Goal: Transaction & Acquisition: Subscribe to service/newsletter

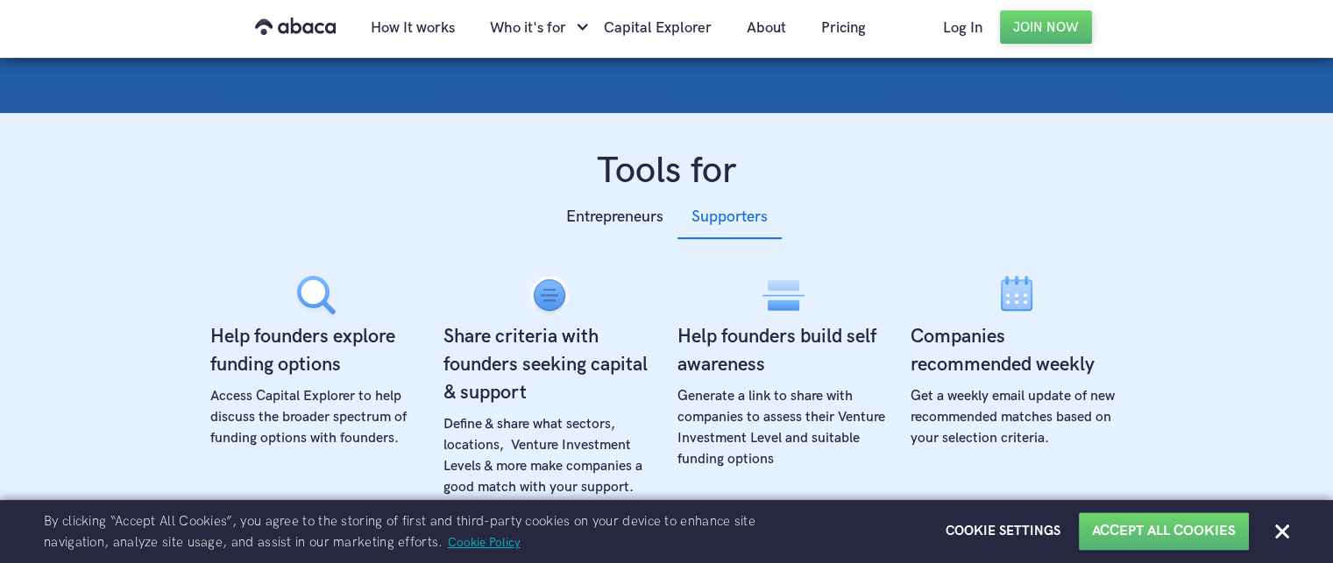
scroll to position [557, 0]
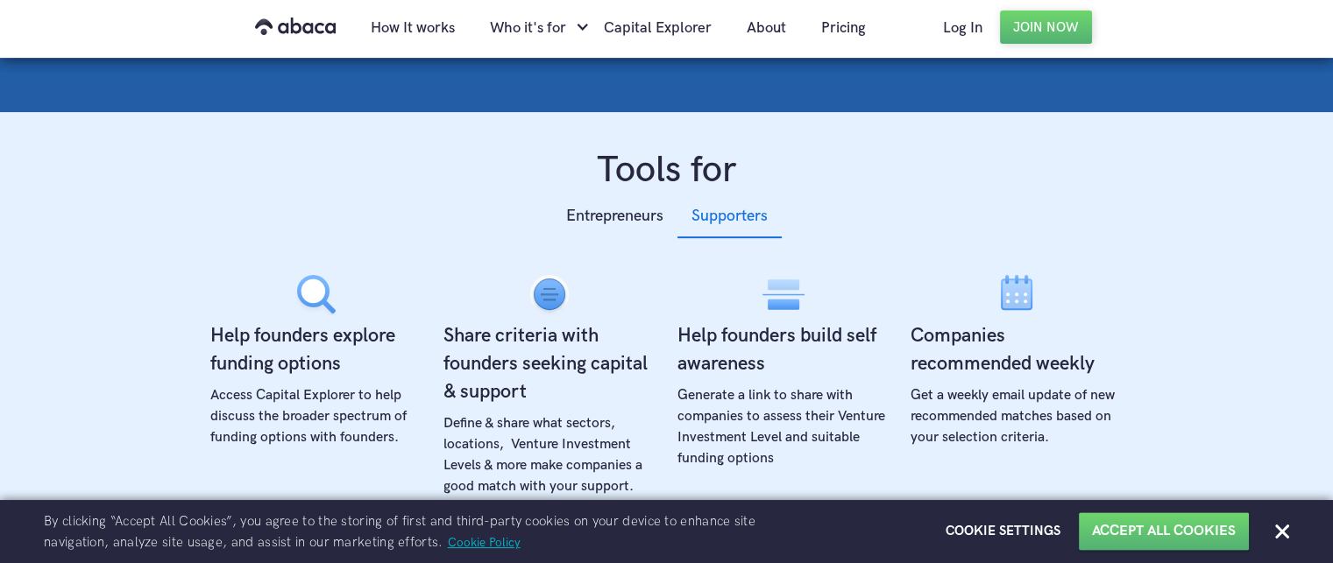
click at [757, 210] on div "Supporters" at bounding box center [729, 216] width 76 height 26
click at [589, 217] on div "Entrepreneurs" at bounding box center [614, 216] width 97 height 26
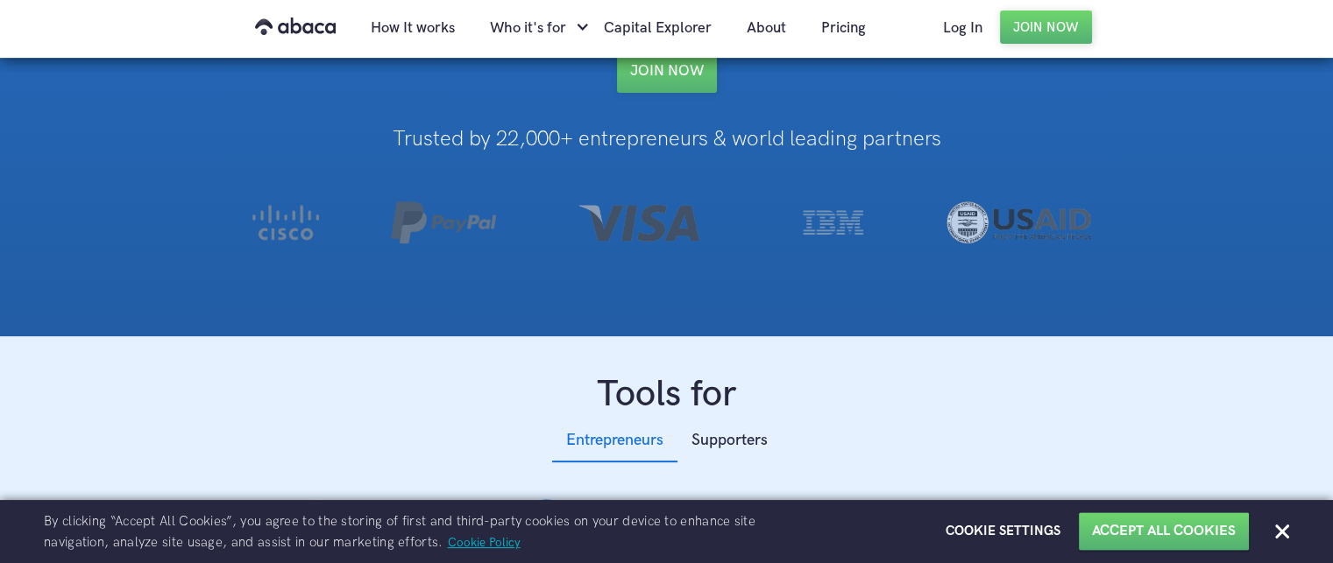
scroll to position [329, 0]
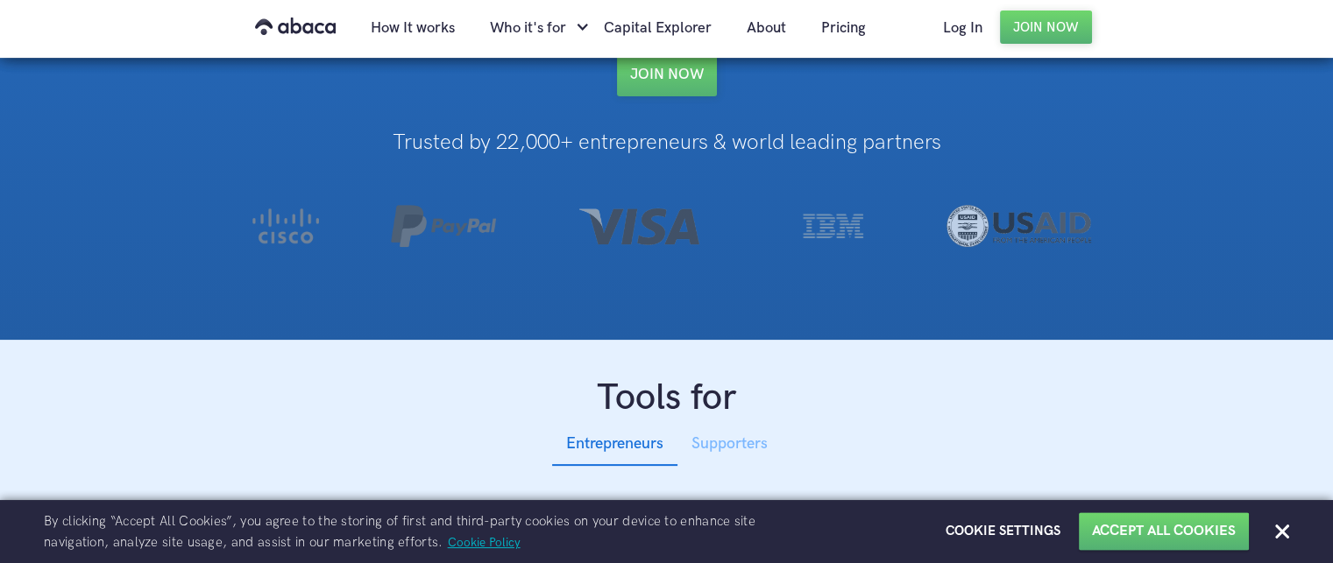
click at [736, 448] on div "Supporters" at bounding box center [729, 444] width 76 height 26
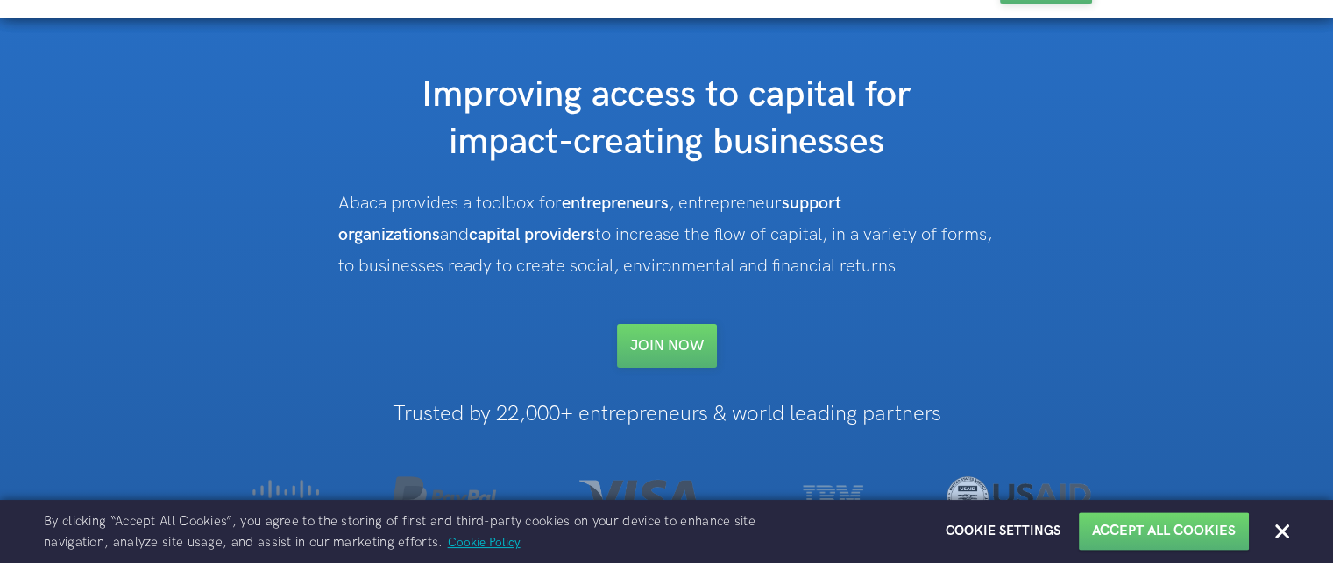
scroll to position [0, 0]
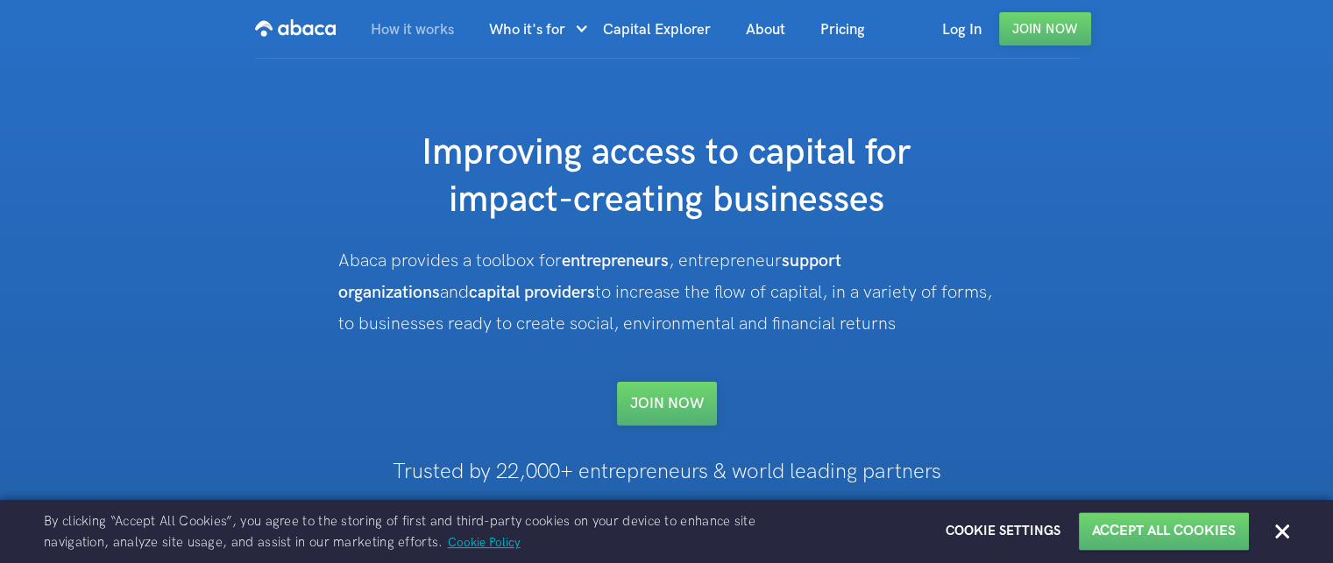
click at [416, 32] on link "How it works" at bounding box center [412, 30] width 118 height 60
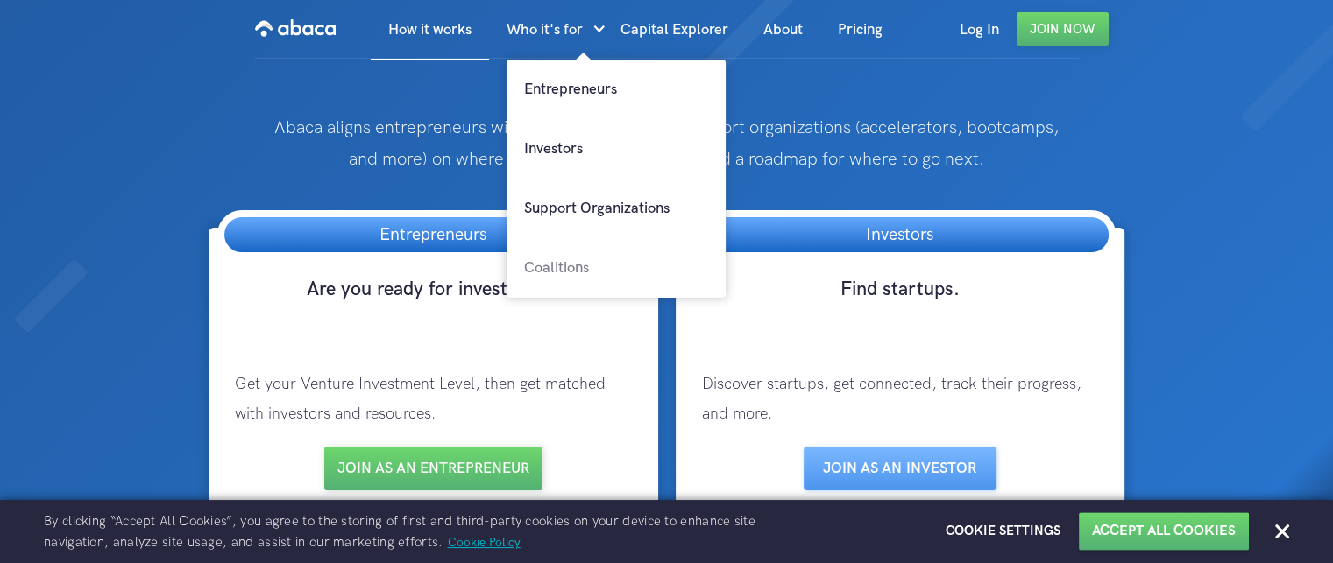
click at [564, 269] on link "Coalitions" at bounding box center [615, 268] width 219 height 60
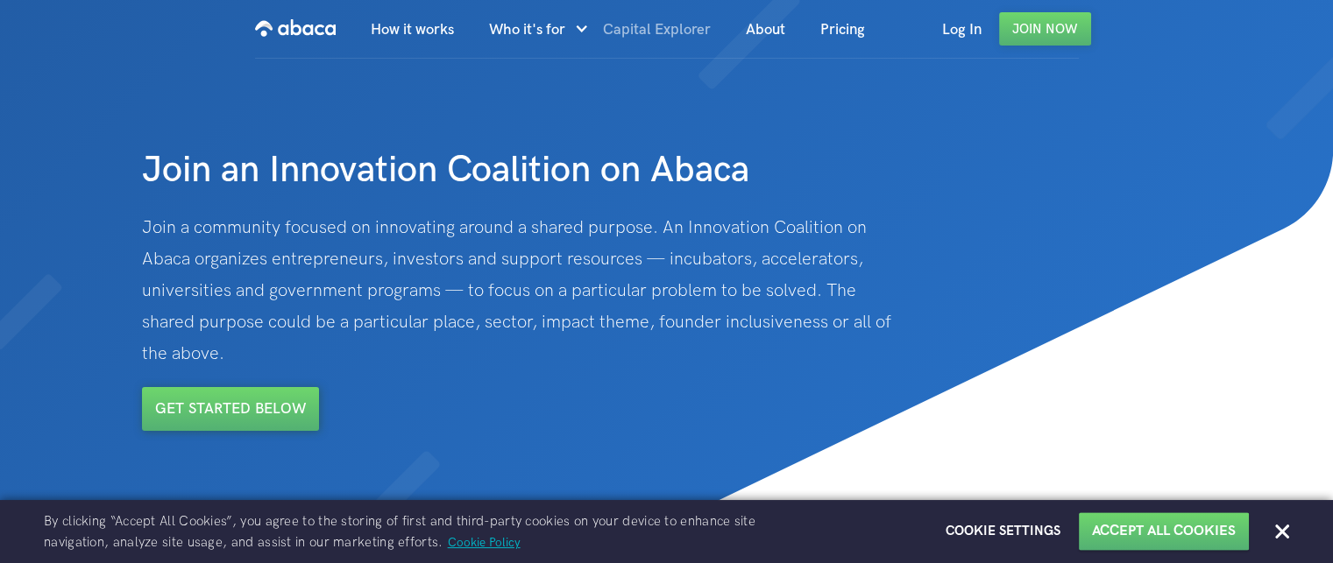
click at [645, 31] on link "Capital Explorer" at bounding box center [656, 30] width 143 height 60
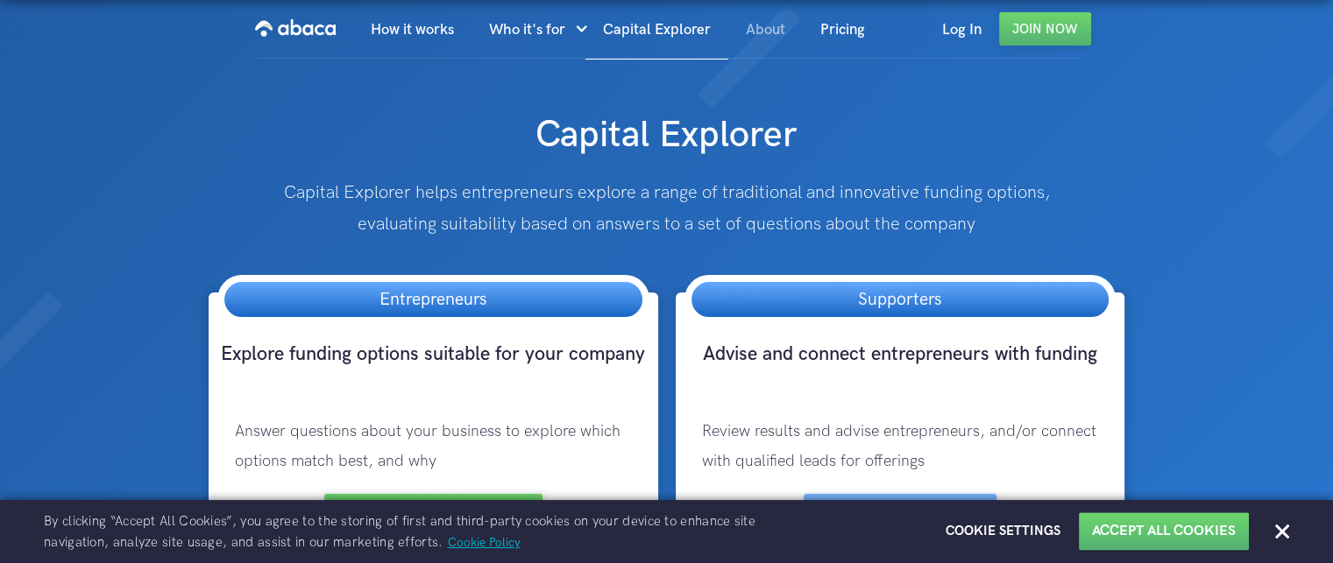
click at [769, 33] on link "About" at bounding box center [765, 30] width 74 height 60
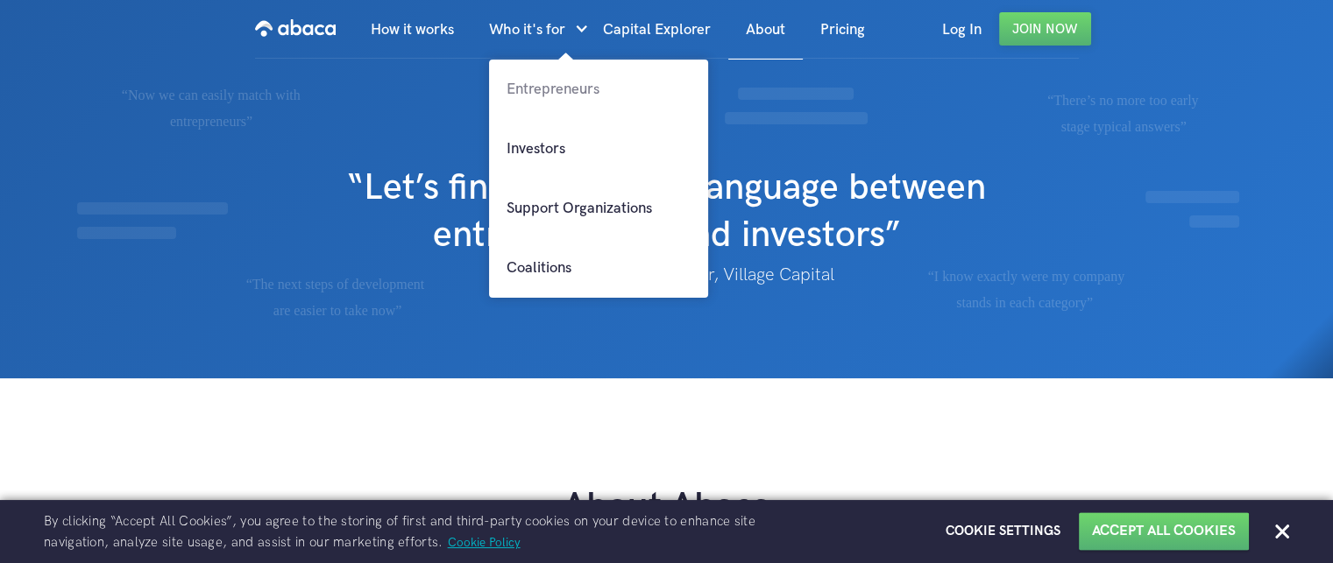
click at [571, 84] on link "Entrepreneurs" at bounding box center [598, 90] width 219 height 60
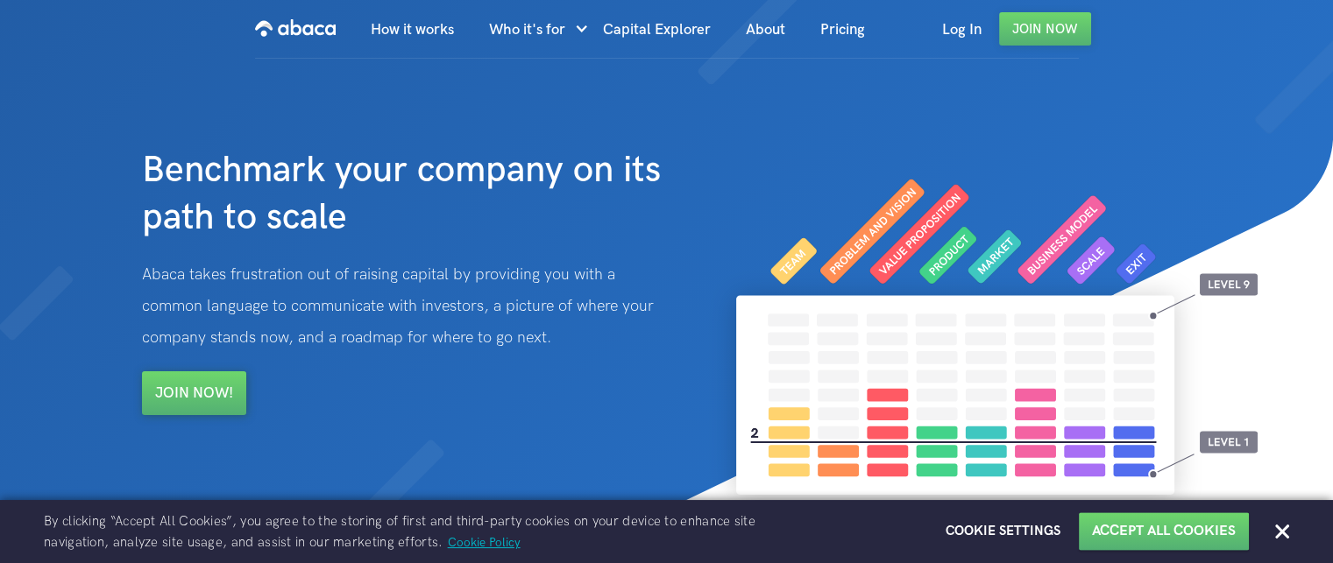
click at [571, 84] on h1 "Benchmark your company on its path to scale" at bounding box center [416, 151] width 548 height 182
click at [859, 32] on link "Pricing" at bounding box center [843, 30] width 80 height 60
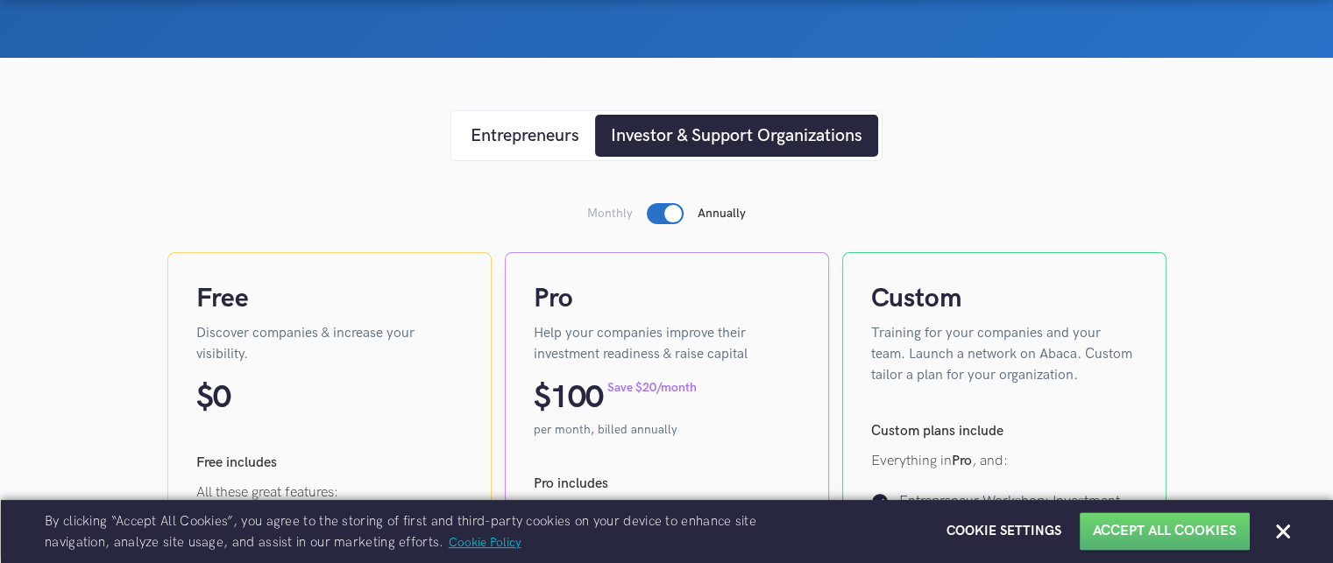
scroll to position [244, 0]
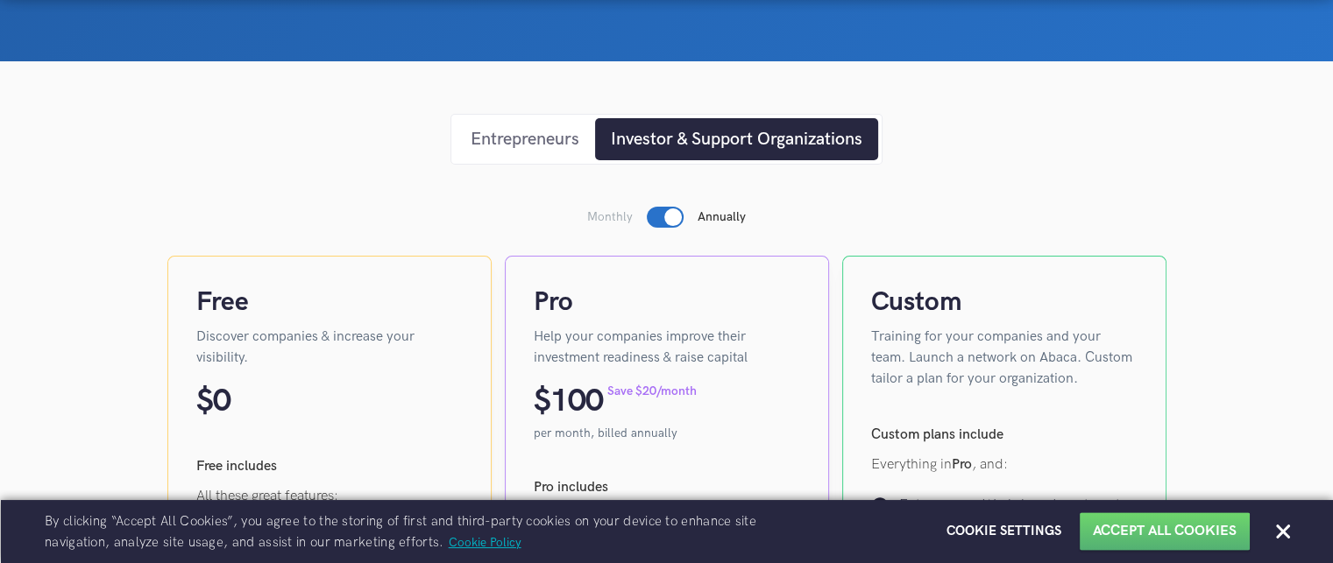
click at [519, 137] on div "Entrepreneurs" at bounding box center [525, 139] width 109 height 26
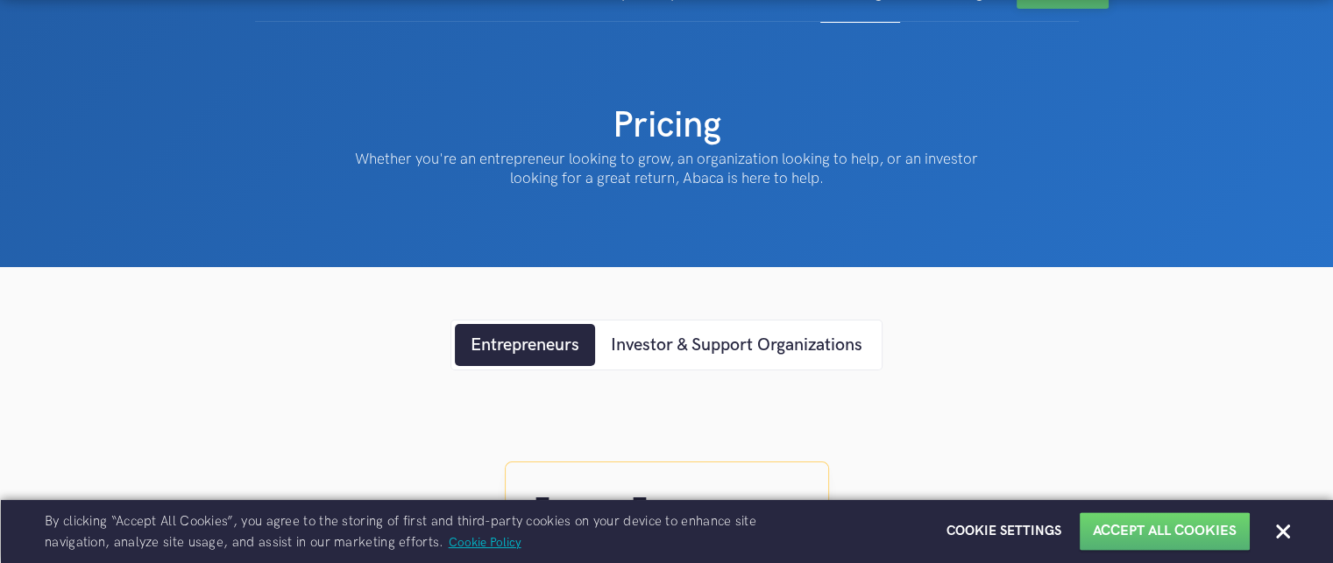
scroll to position [0, 0]
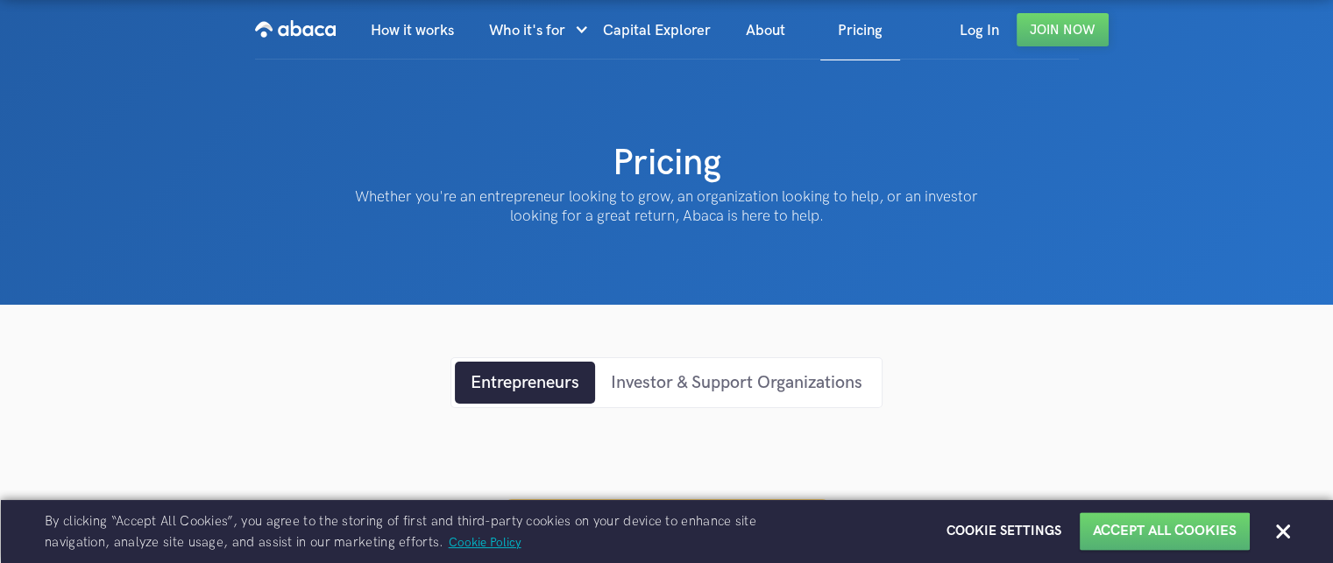
click at [723, 379] on div "Investor & Support Organizations" at bounding box center [736, 383] width 251 height 26
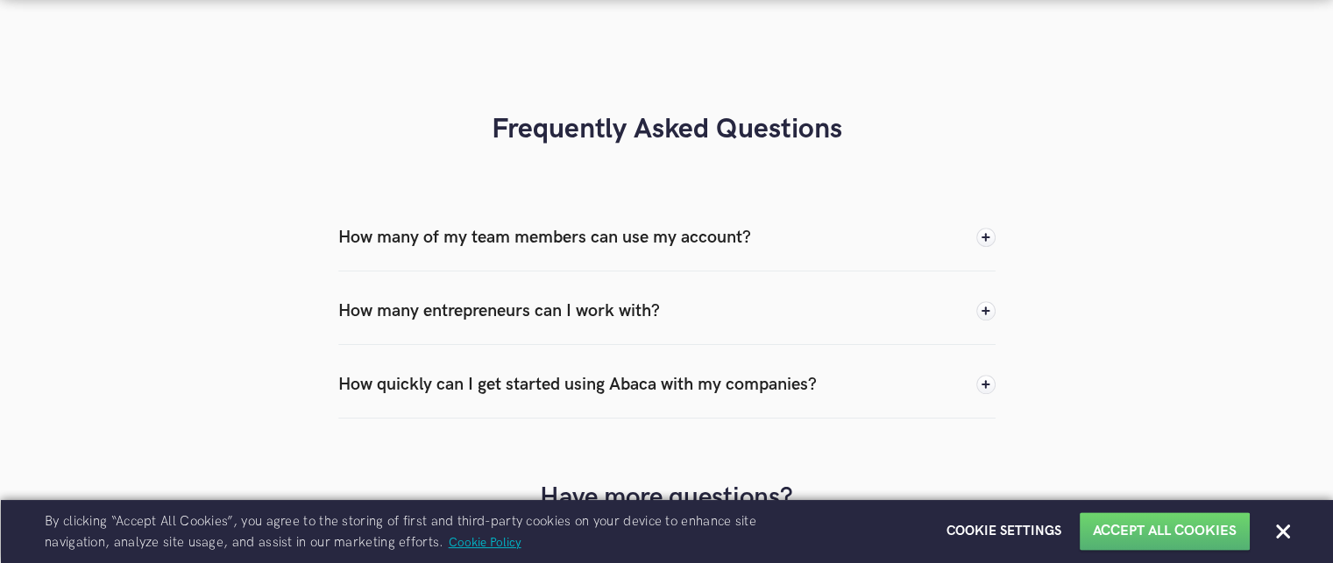
scroll to position [1779, 0]
click at [984, 234] on img at bounding box center [985, 235] width 19 height 19
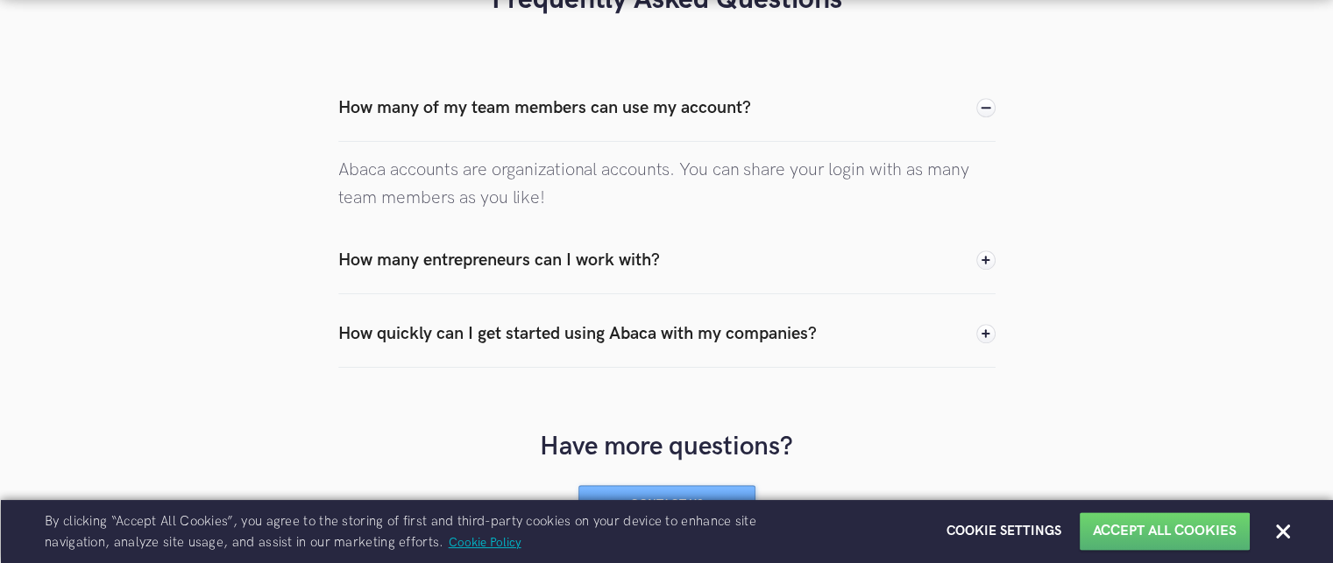
scroll to position [1907, 0]
click at [994, 251] on img at bounding box center [985, 260] width 19 height 19
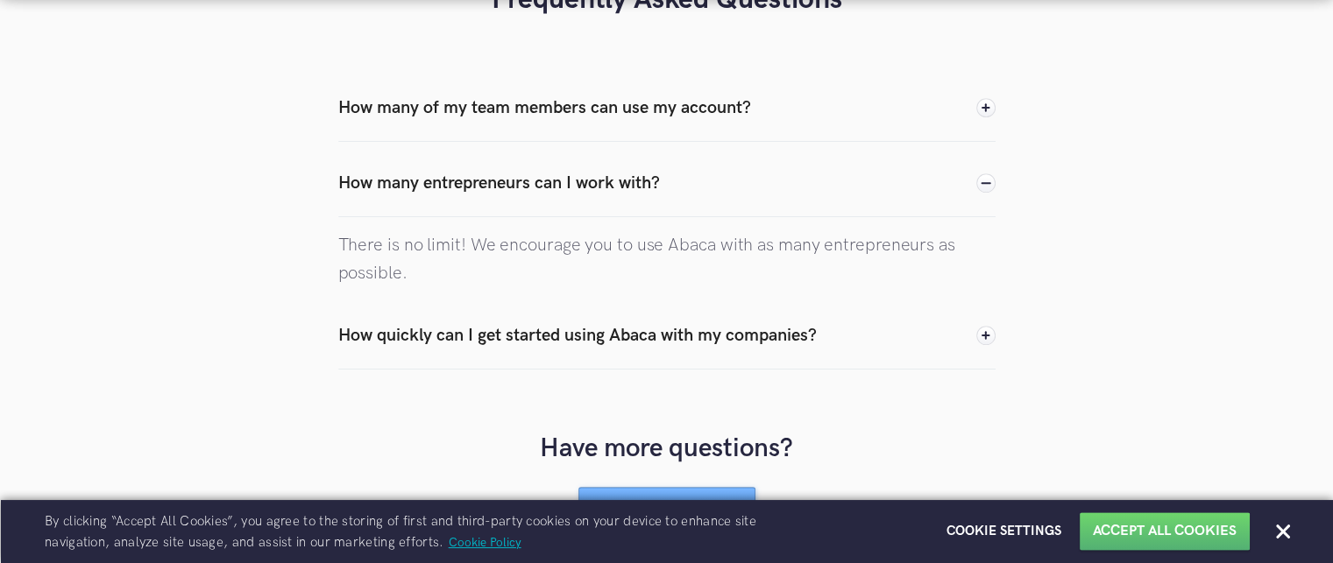
click at [988, 330] on img at bounding box center [985, 335] width 19 height 19
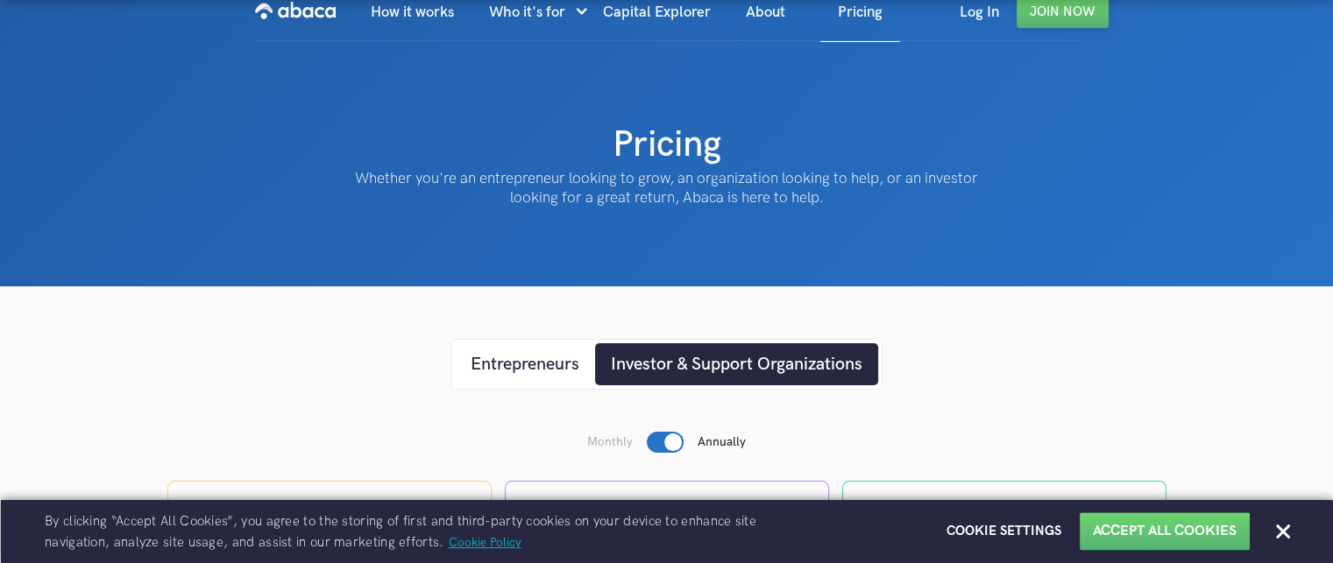
scroll to position [0, 0]
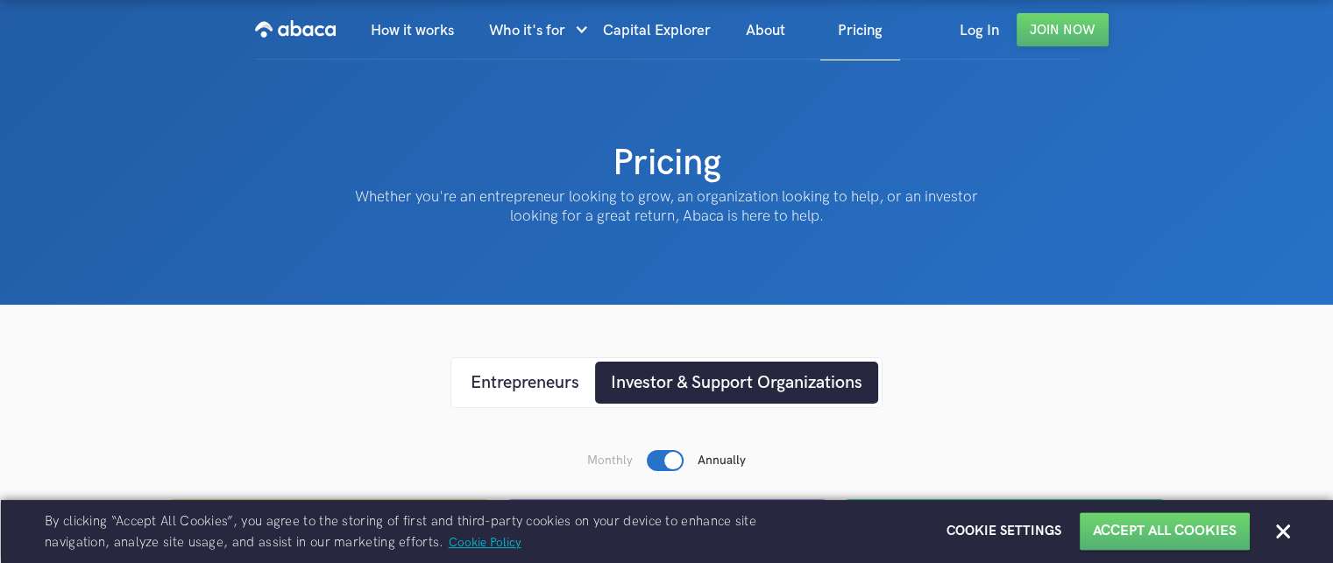
click at [494, 388] on div "Entrepreneurs" at bounding box center [525, 383] width 109 height 26
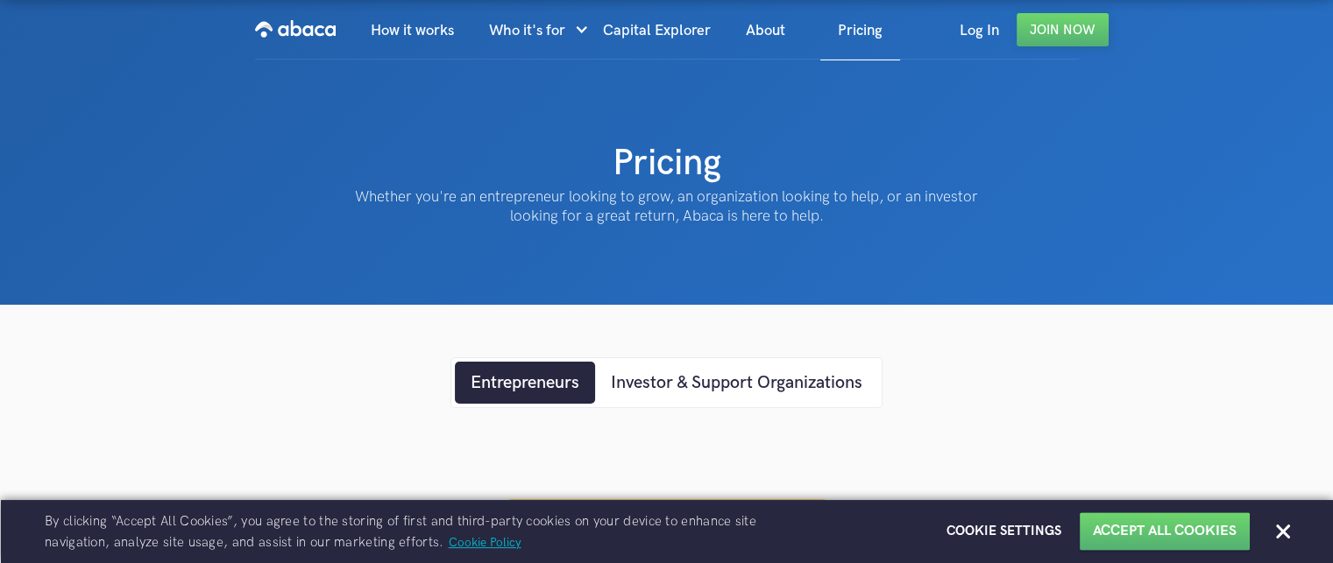
click at [400, 89] on div "Pricing Whether you're an entrepreneur looking to grow, an organization looking…" at bounding box center [666, 281] width 1333 height 563
click at [305, 31] on img "home" at bounding box center [295, 29] width 81 height 28
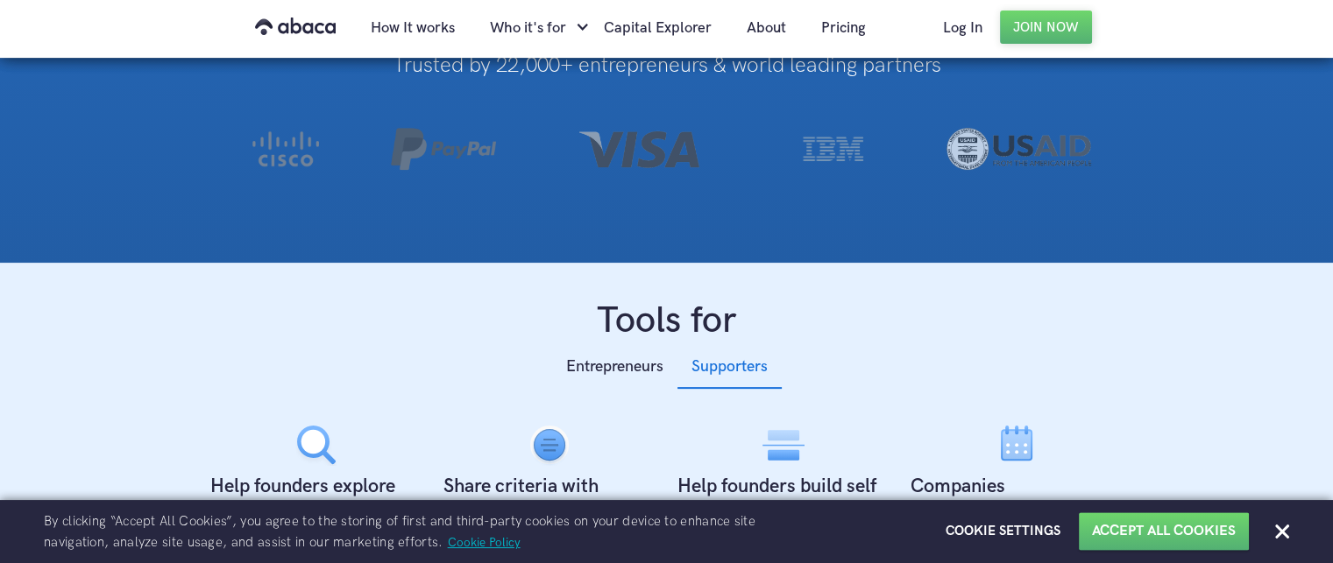
scroll to position [405, 0]
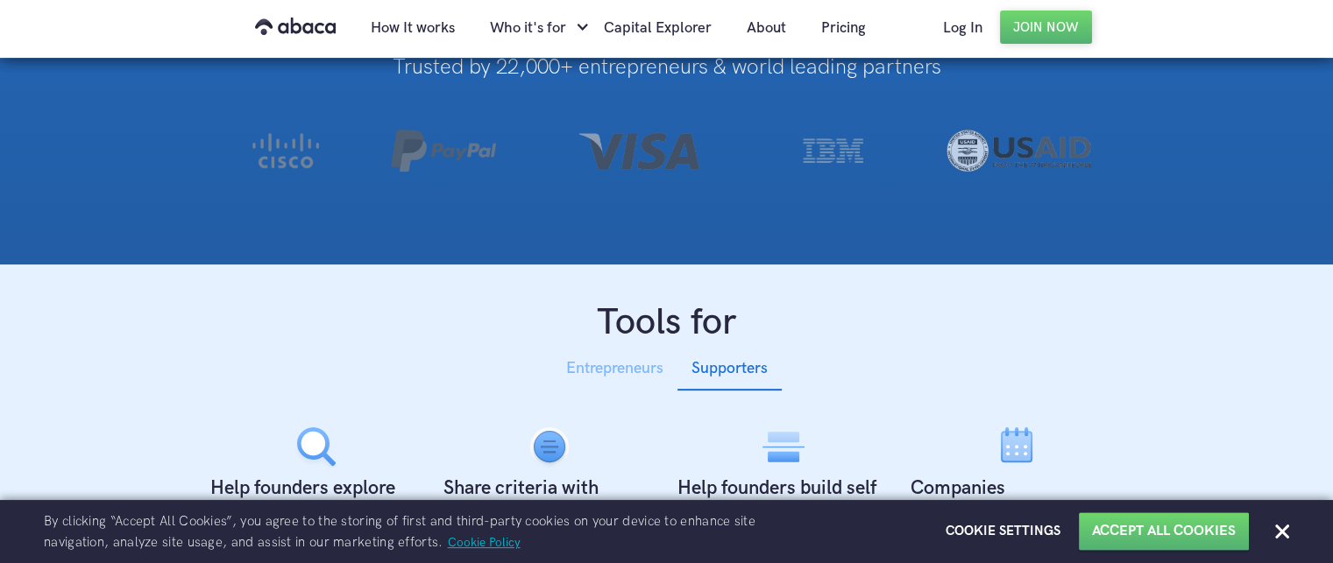
click at [603, 368] on div "Entrepreneurs" at bounding box center [614, 369] width 97 height 26
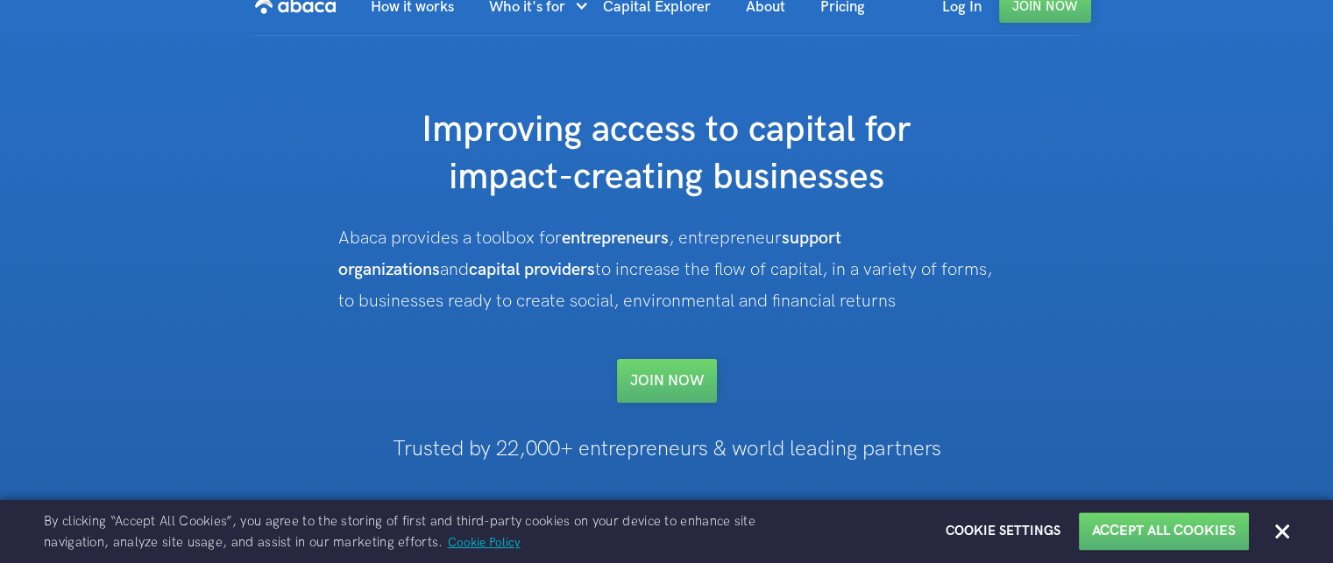
scroll to position [0, 0]
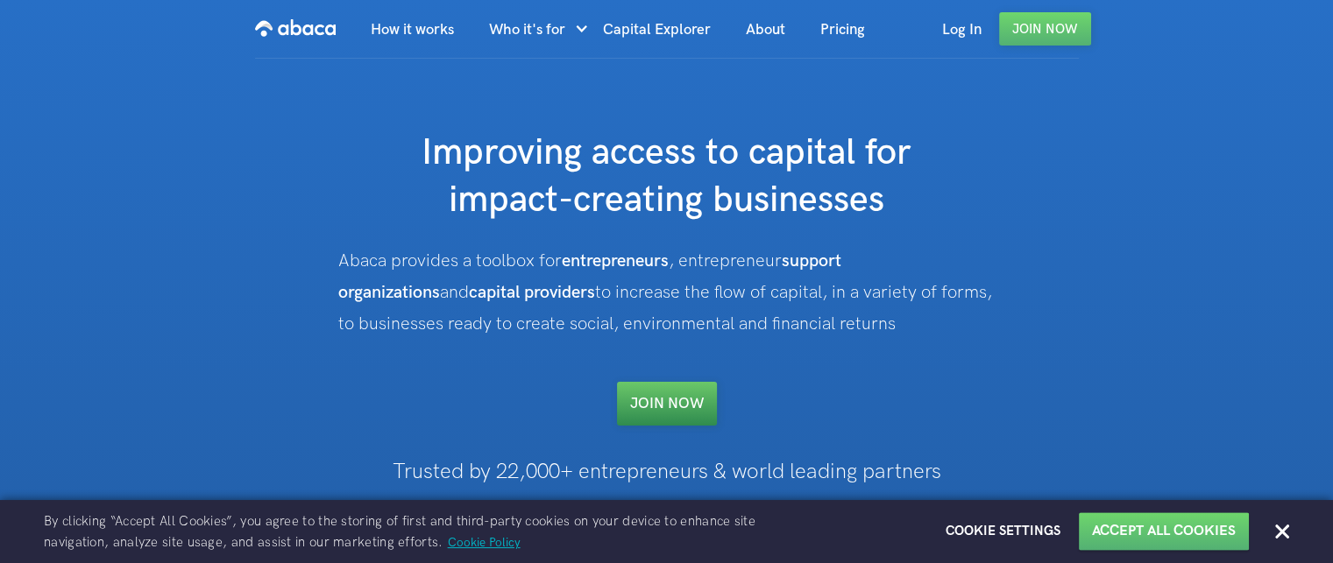
click at [685, 419] on link "Join NOW" at bounding box center [667, 404] width 100 height 44
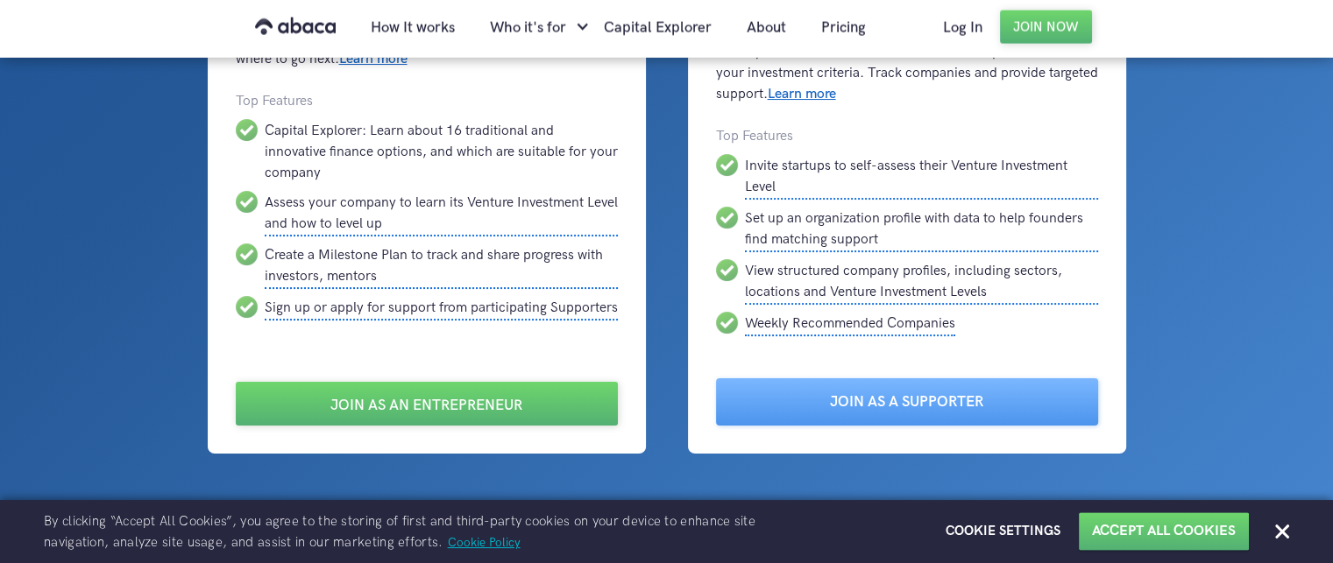
scroll to position [220, 0]
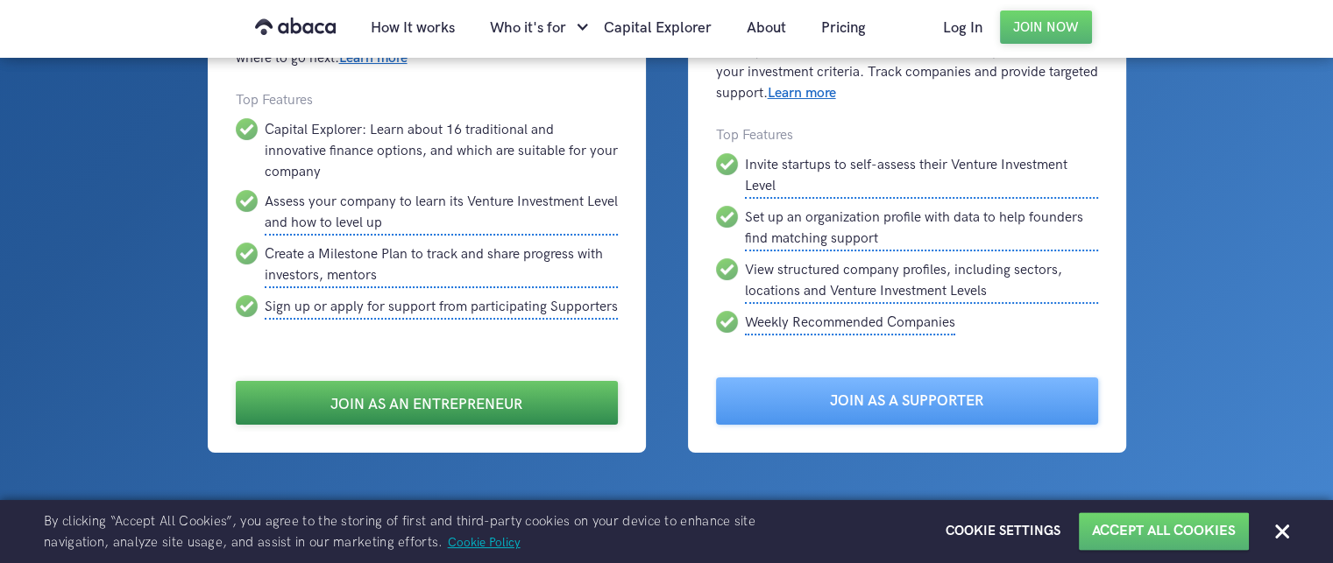
click at [438, 388] on link "Join as an Entrepreneur" at bounding box center [427, 403] width 382 height 44
